Goal: Transaction & Acquisition: Purchase product/service

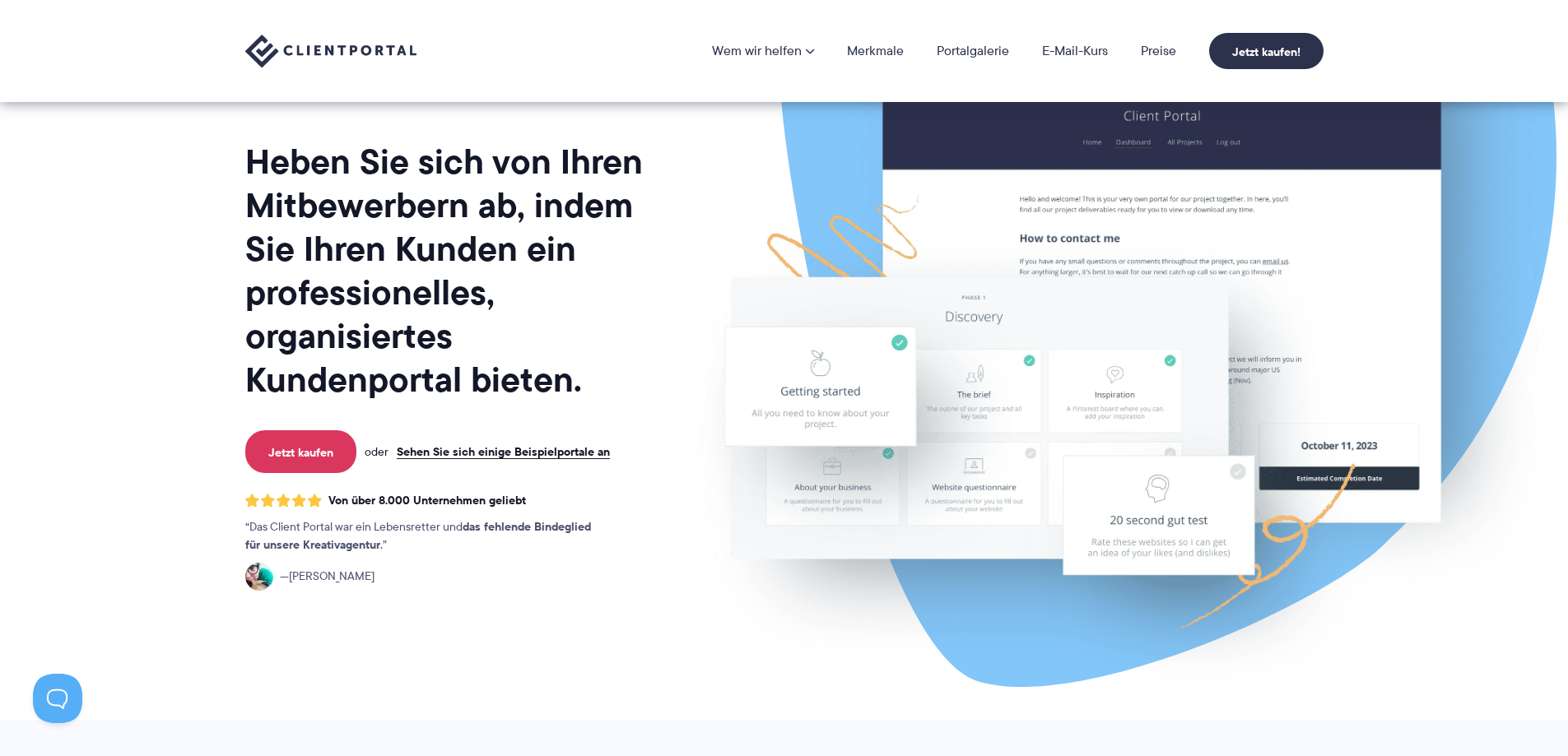
scroll to position [165, 0]
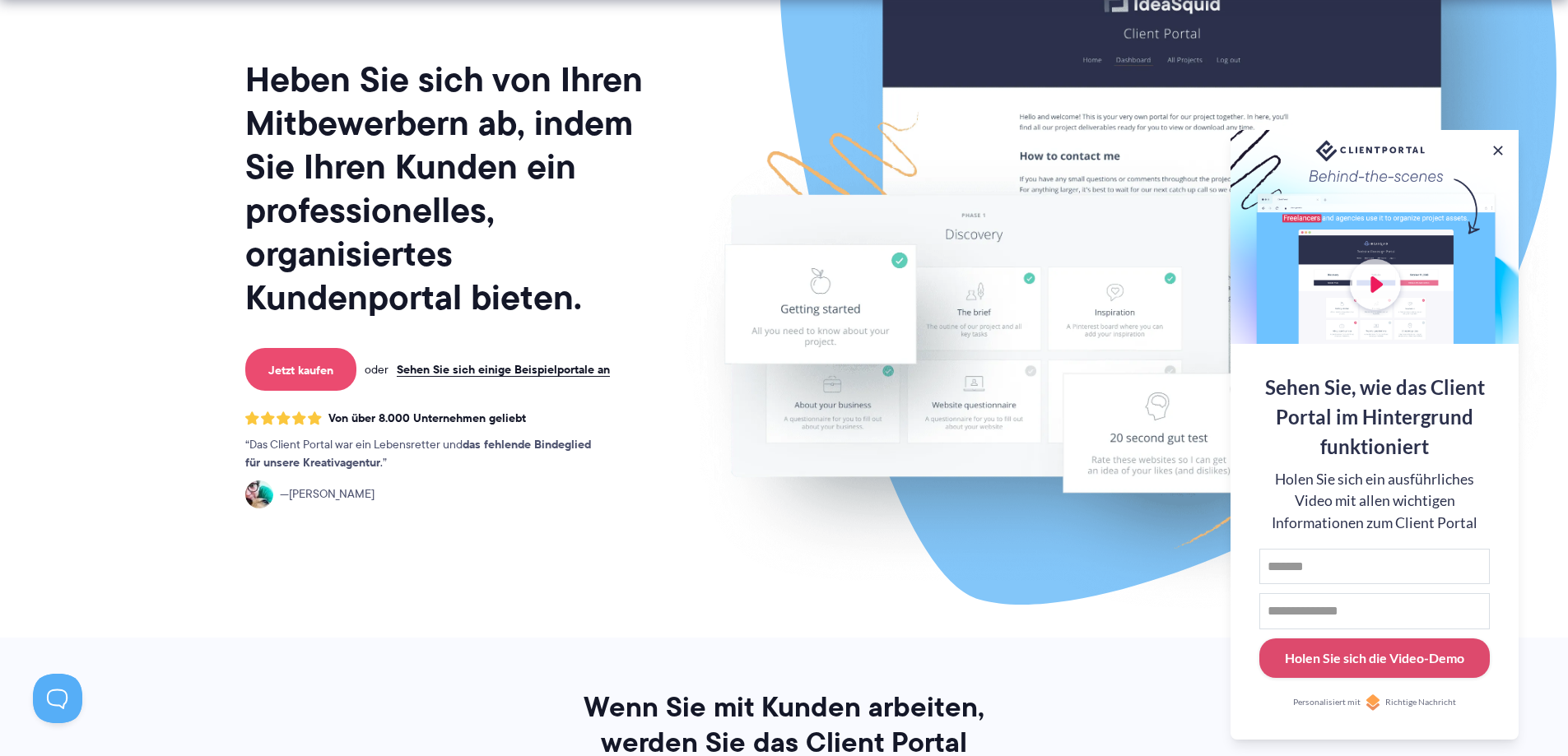
click at [331, 381] on link "Jetzt kaufen" at bounding box center [301, 369] width 111 height 43
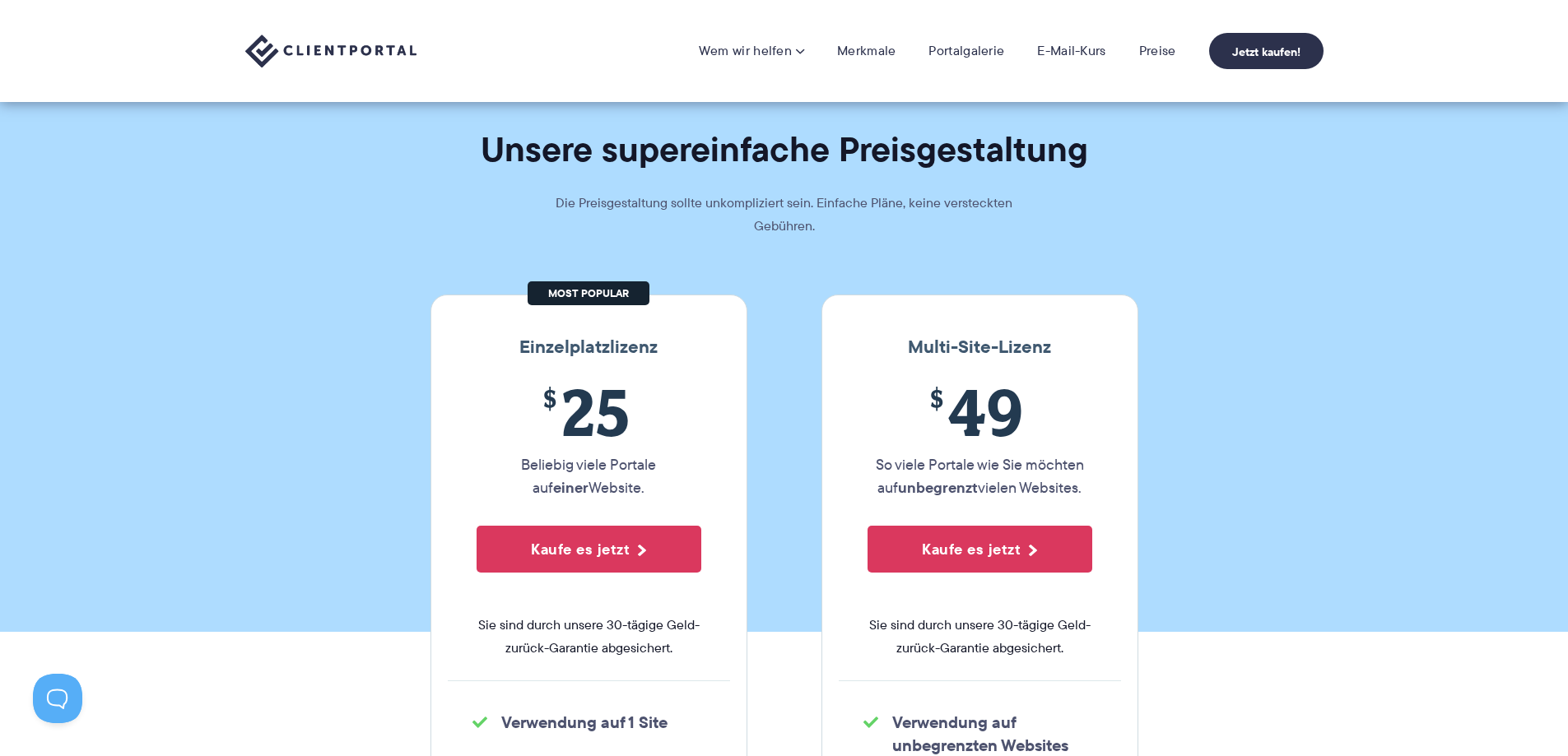
scroll to position [82, 0]
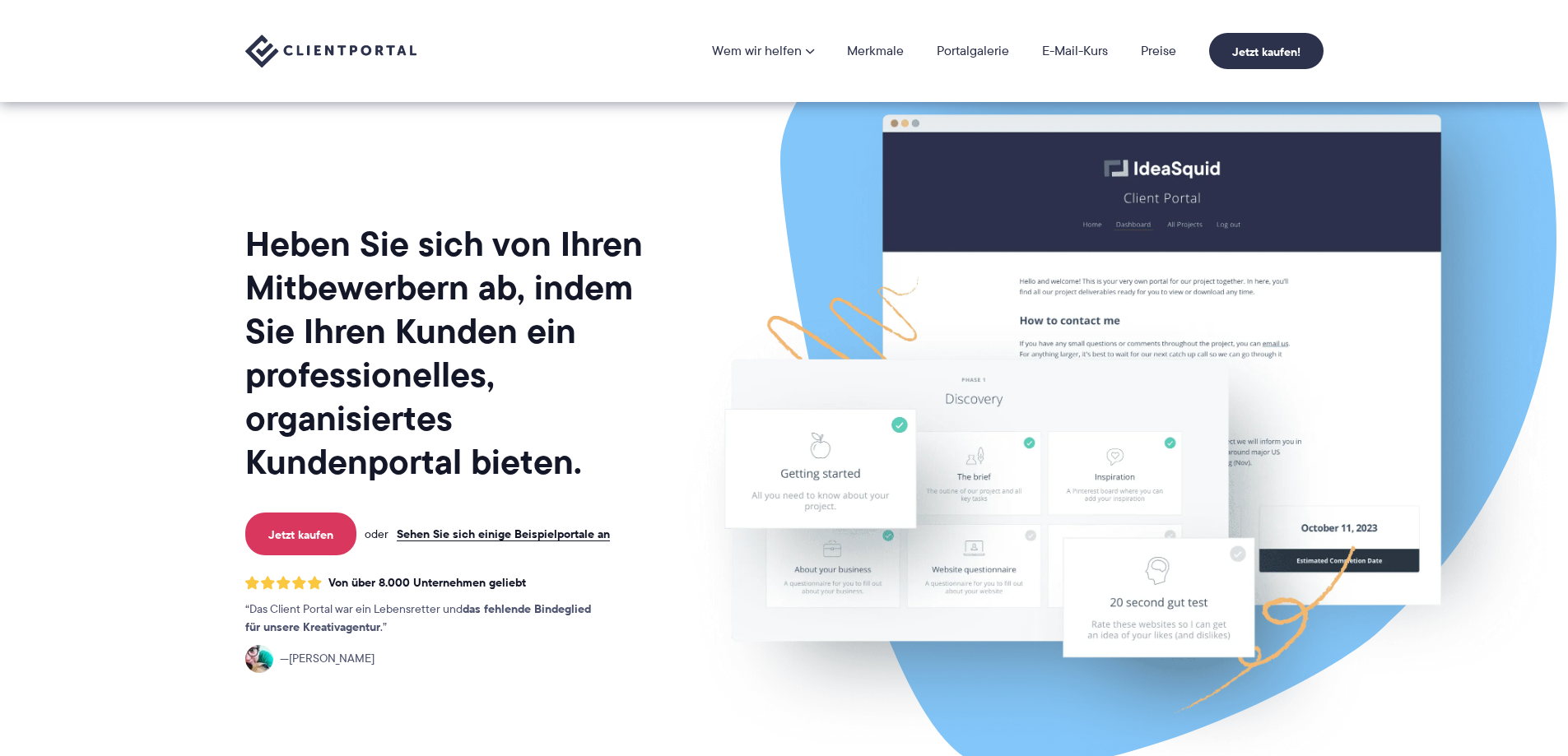
scroll to position [165, 0]
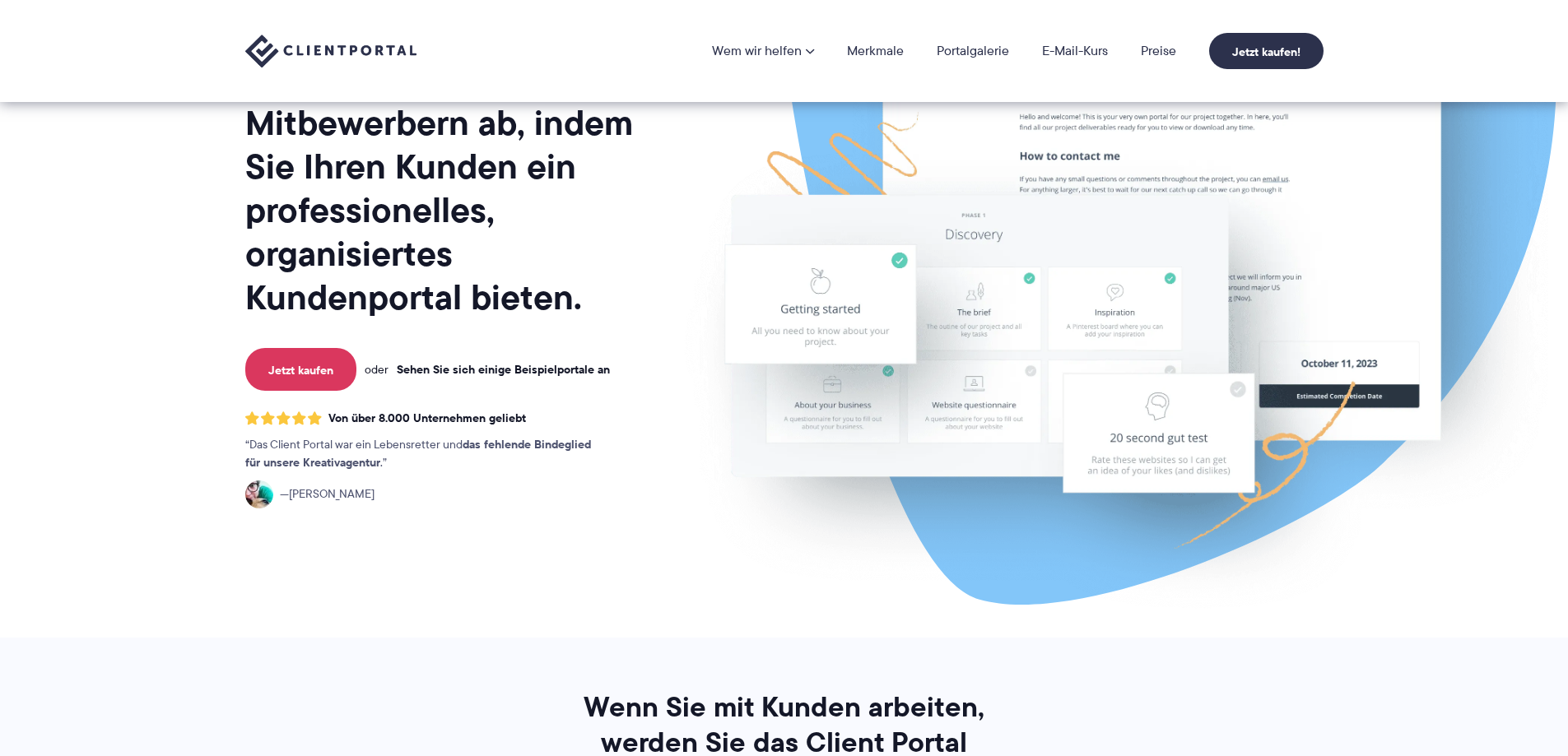
click at [530, 370] on font "Sehen Sie sich einige Beispielportale an" at bounding box center [503, 369] width 213 height 18
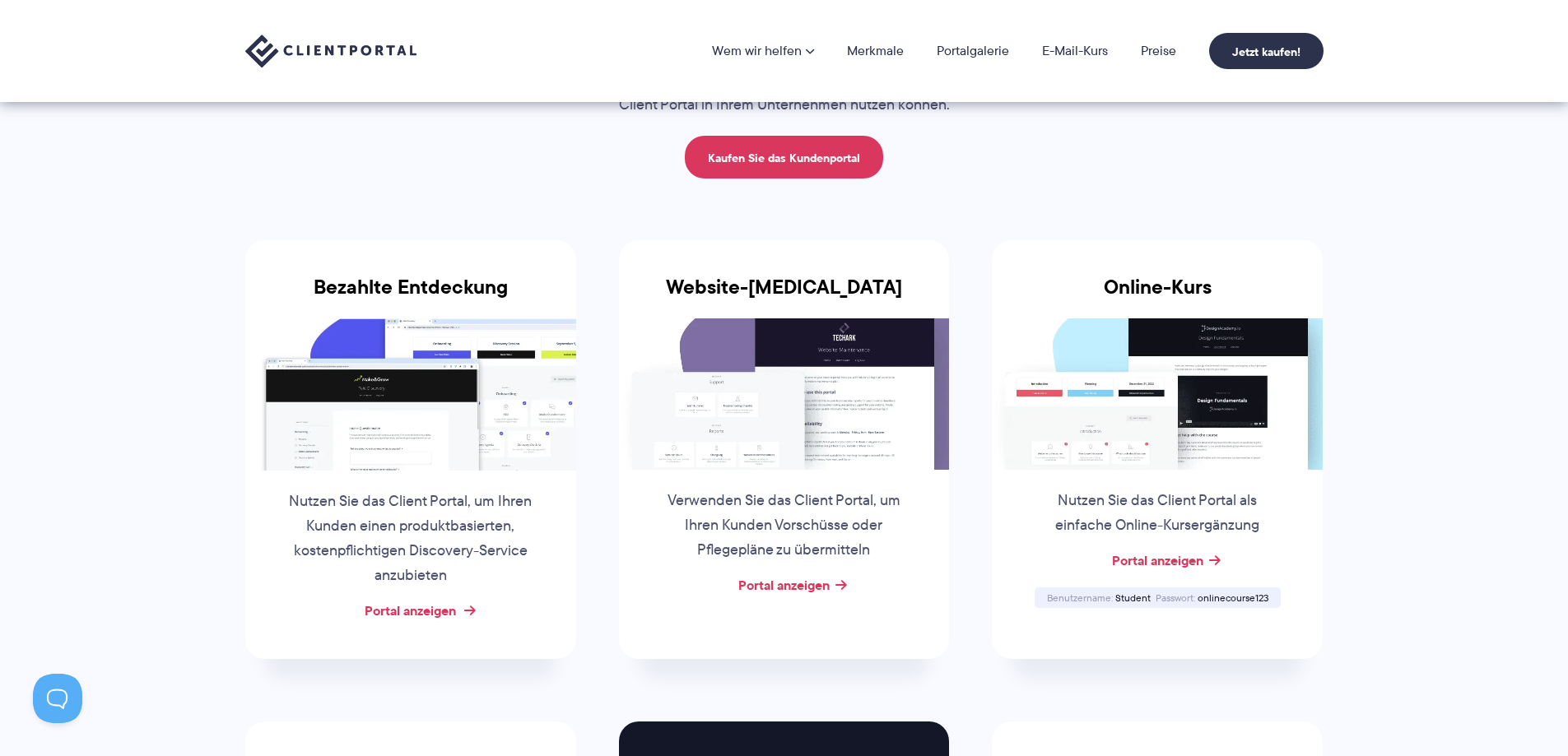
click at [433, 612] on font "Portal anzeigen" at bounding box center [410, 611] width 91 height 20
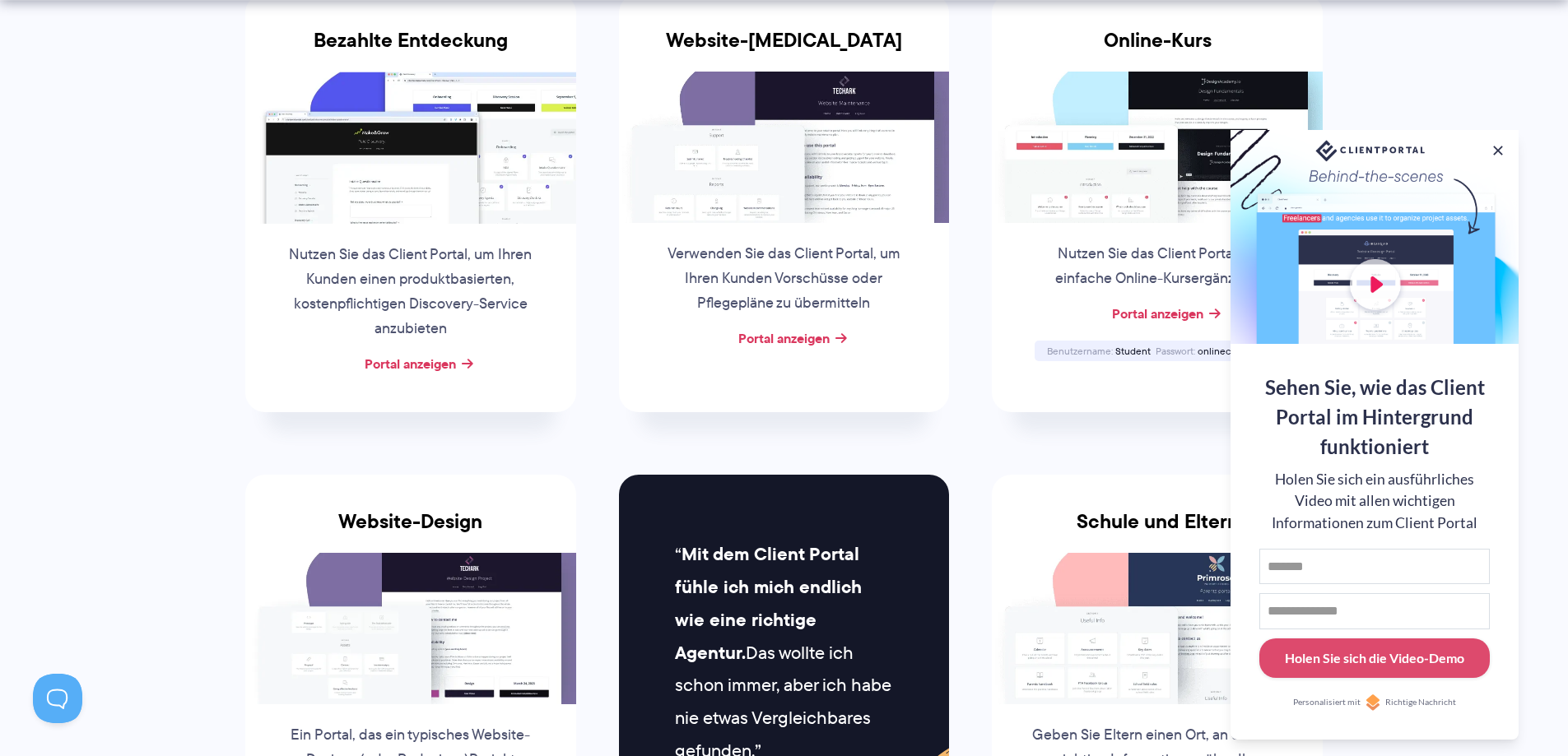
scroll to position [658, 0]
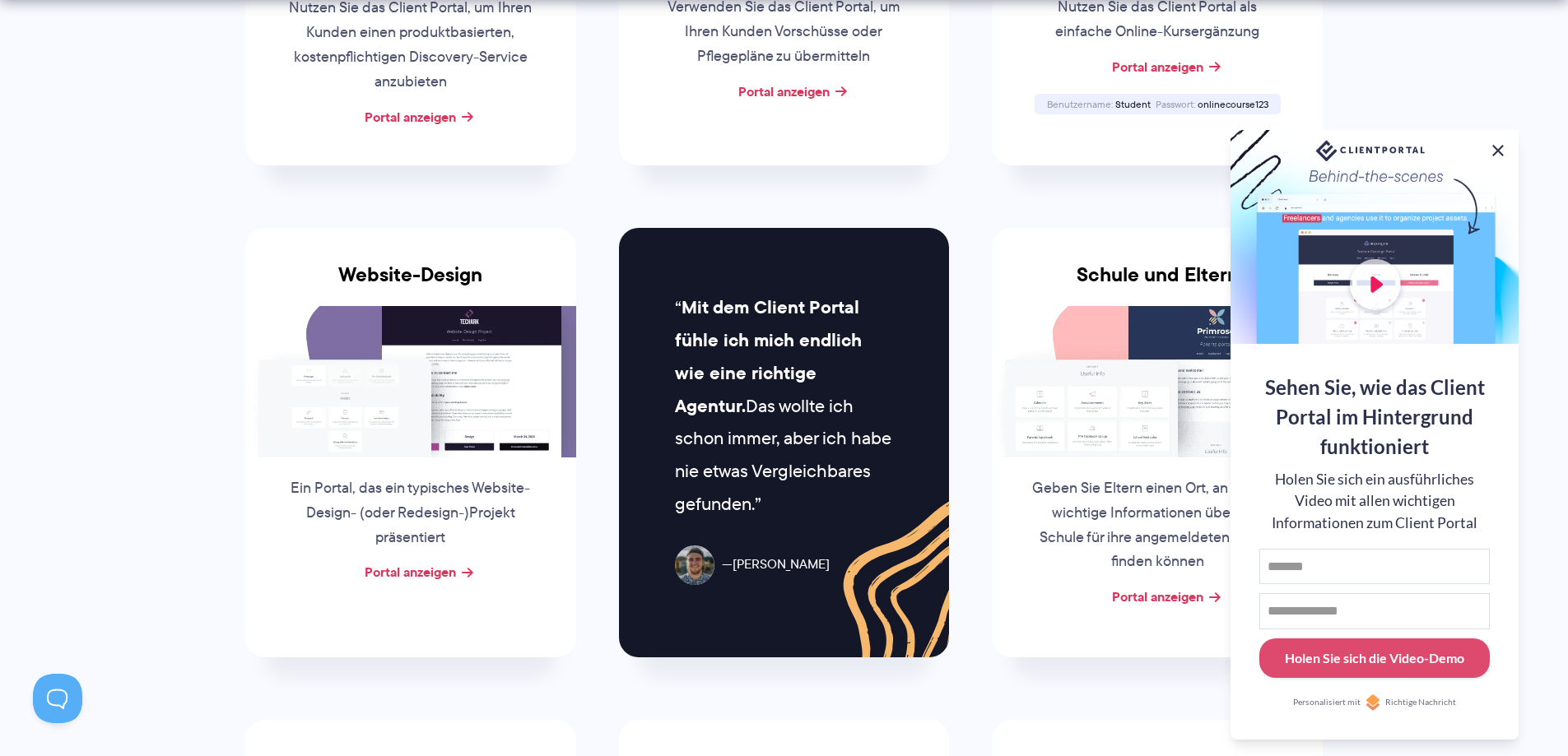
click at [1503, 147] on button at bounding box center [1498, 151] width 20 height 20
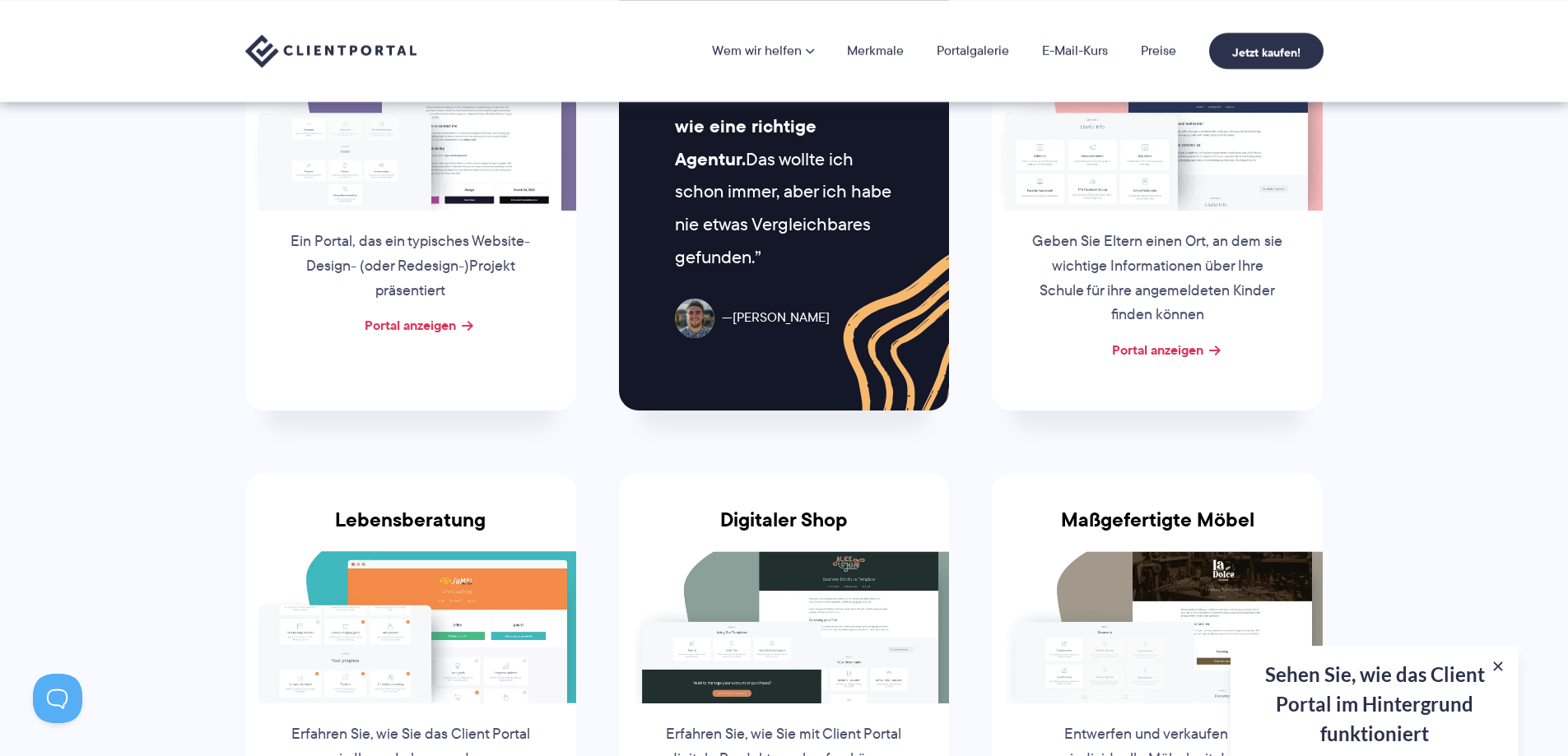
scroll to position [823, 0]
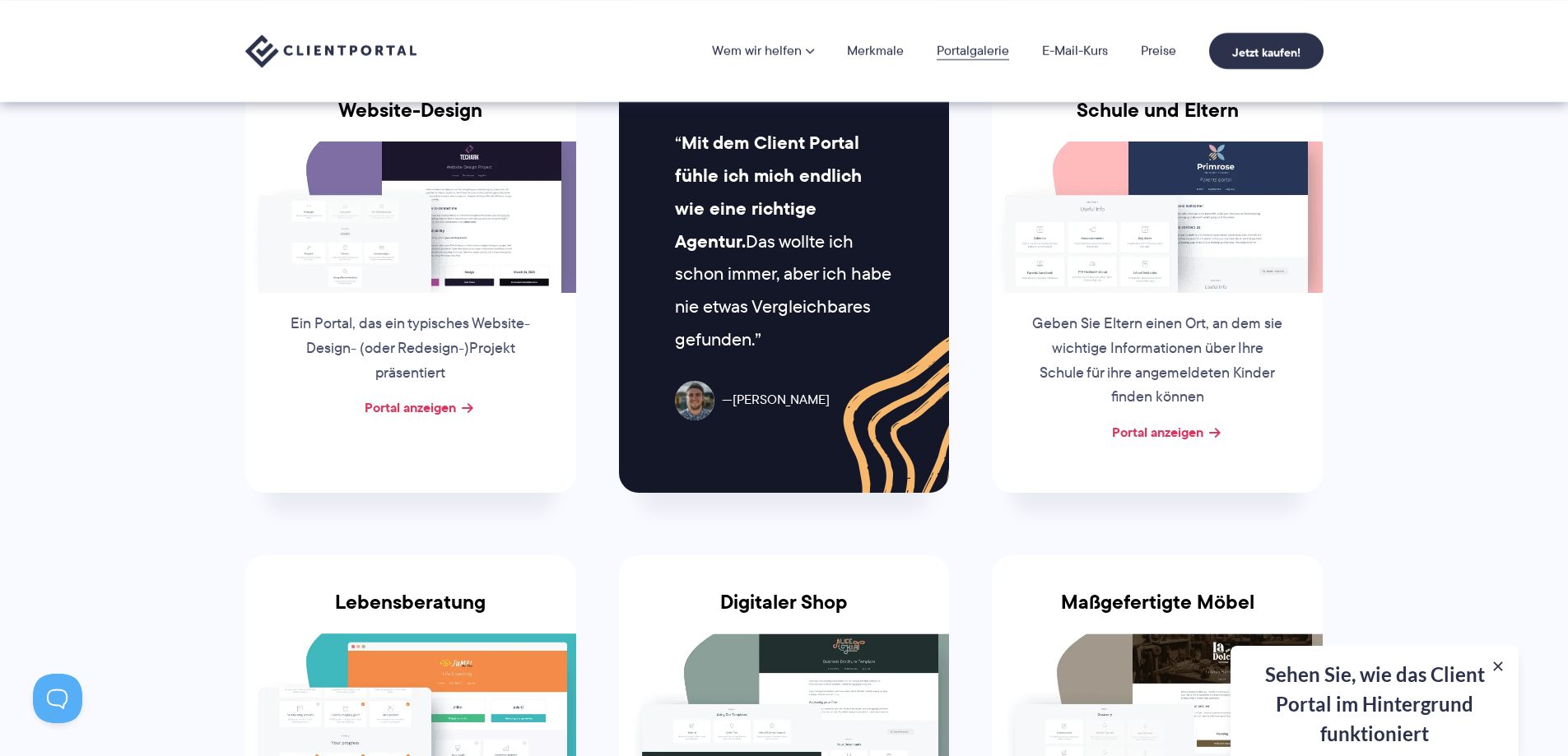
click at [978, 53] on font "Portalgalerie" at bounding box center [972, 50] width 72 height 19
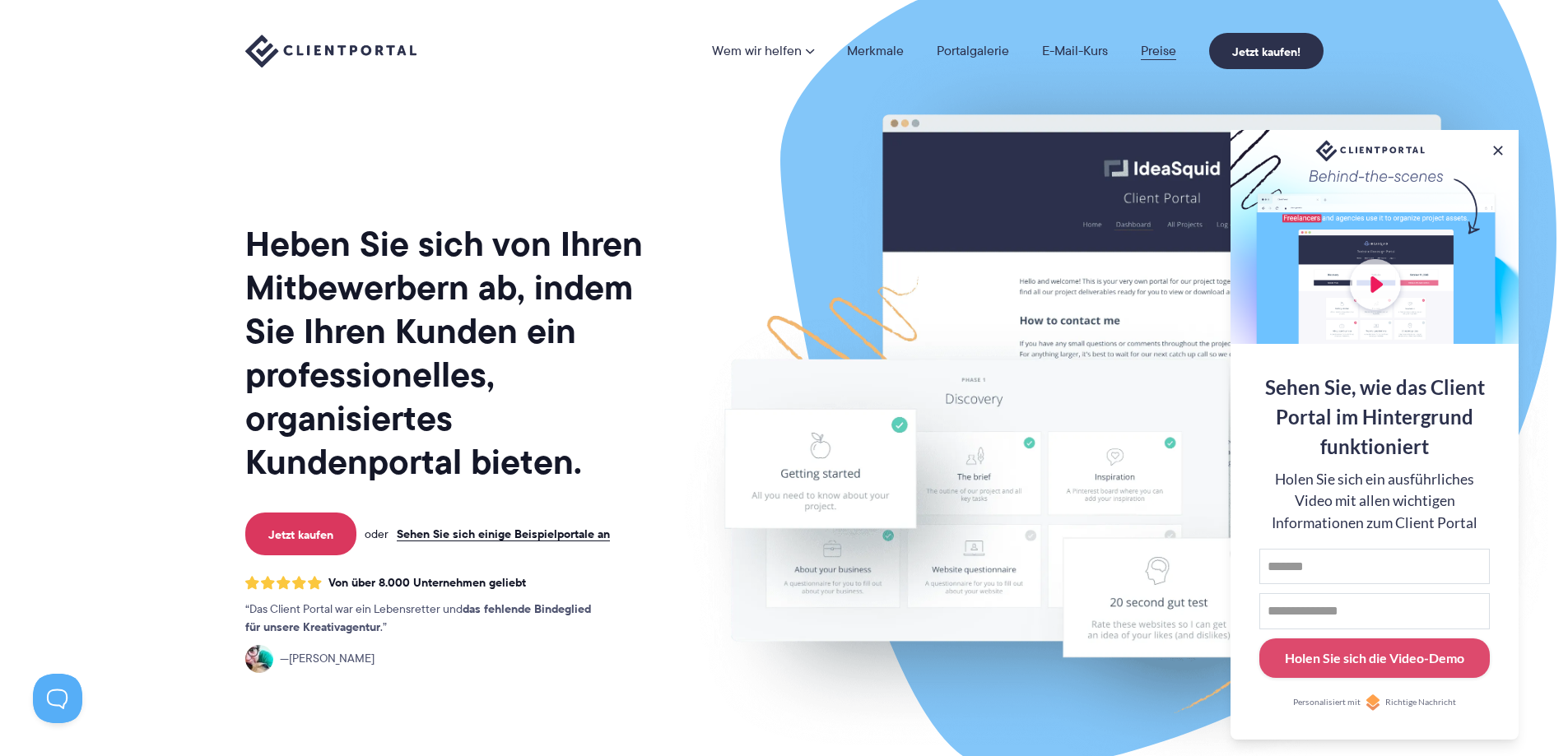
click at [1154, 45] on font "Preise" at bounding box center [1159, 50] width 36 height 19
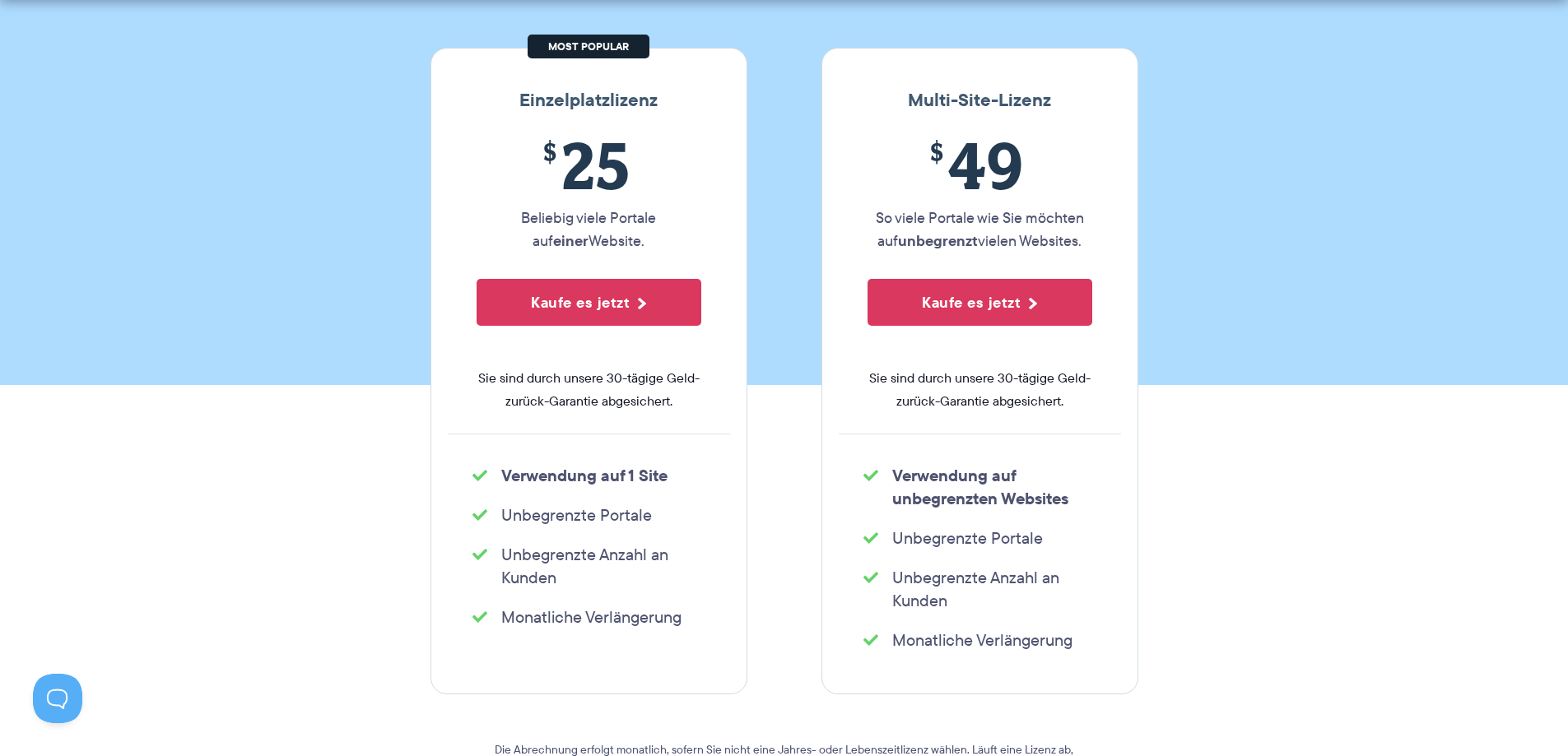
scroll to position [411, 0]
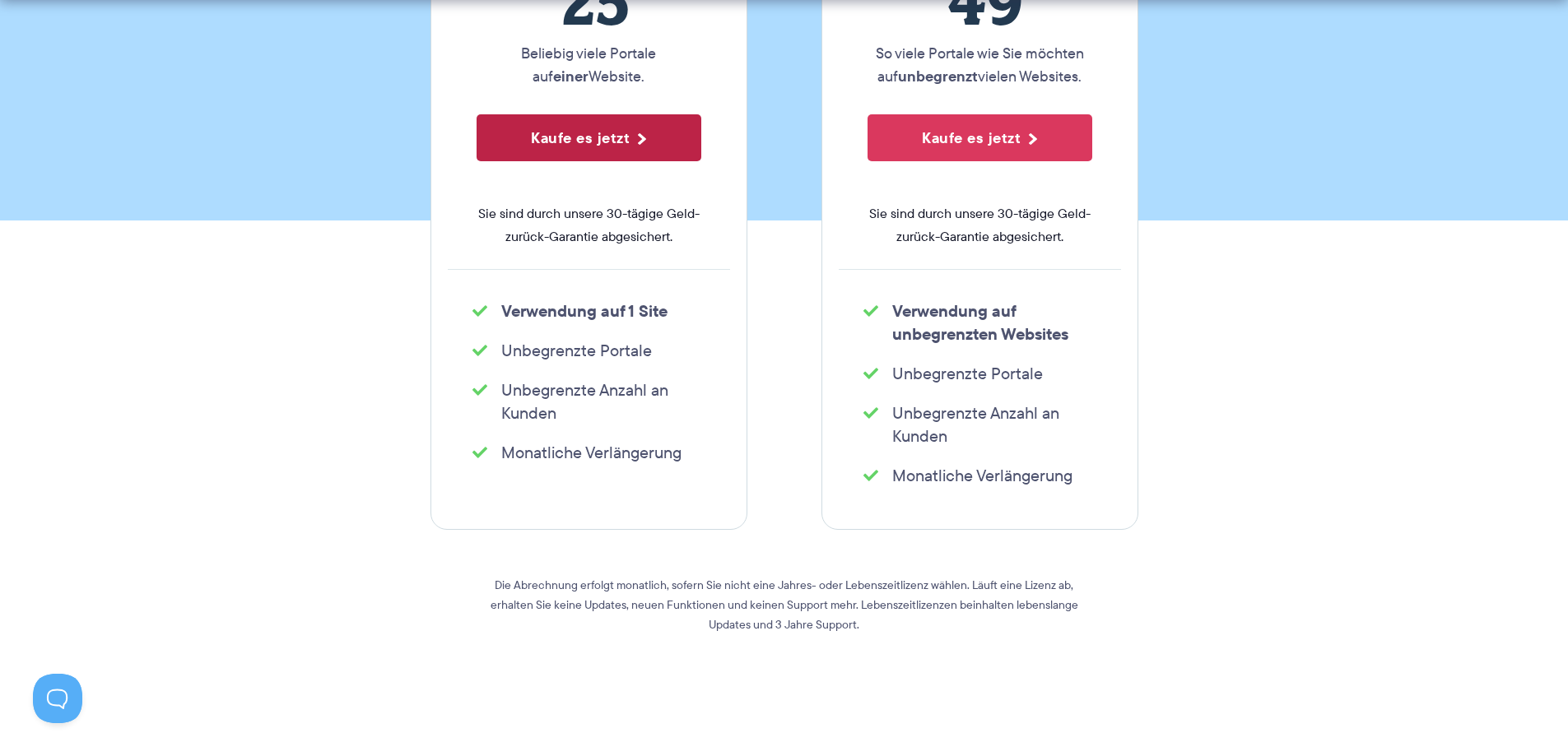
click at [582, 128] on font "Kaufe es jetzt" at bounding box center [580, 137] width 99 height 22
